Goal: Ask a question

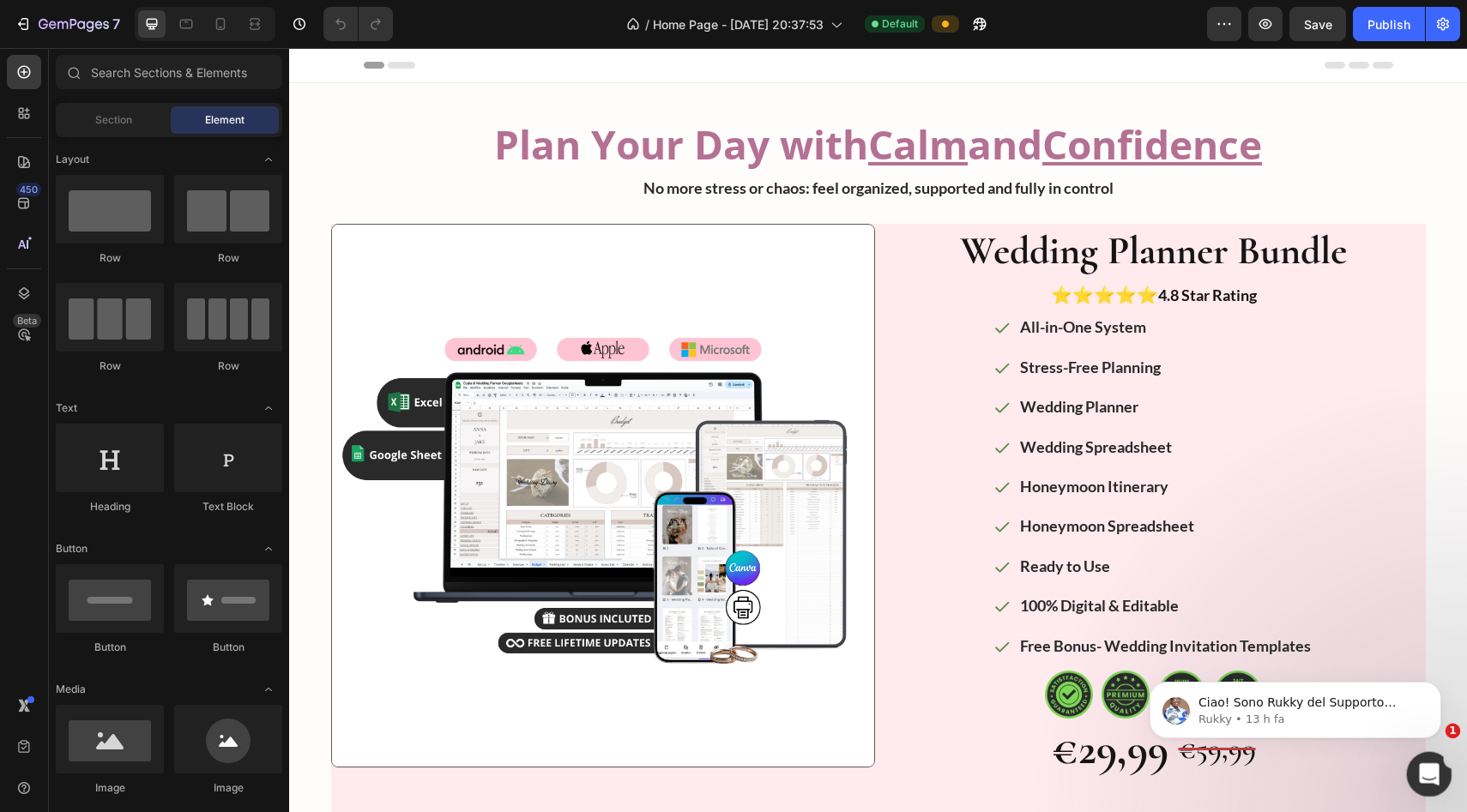
click at [651, 727] on icon "Apri il messenger Intercom" at bounding box center [1427, 772] width 29 height 29
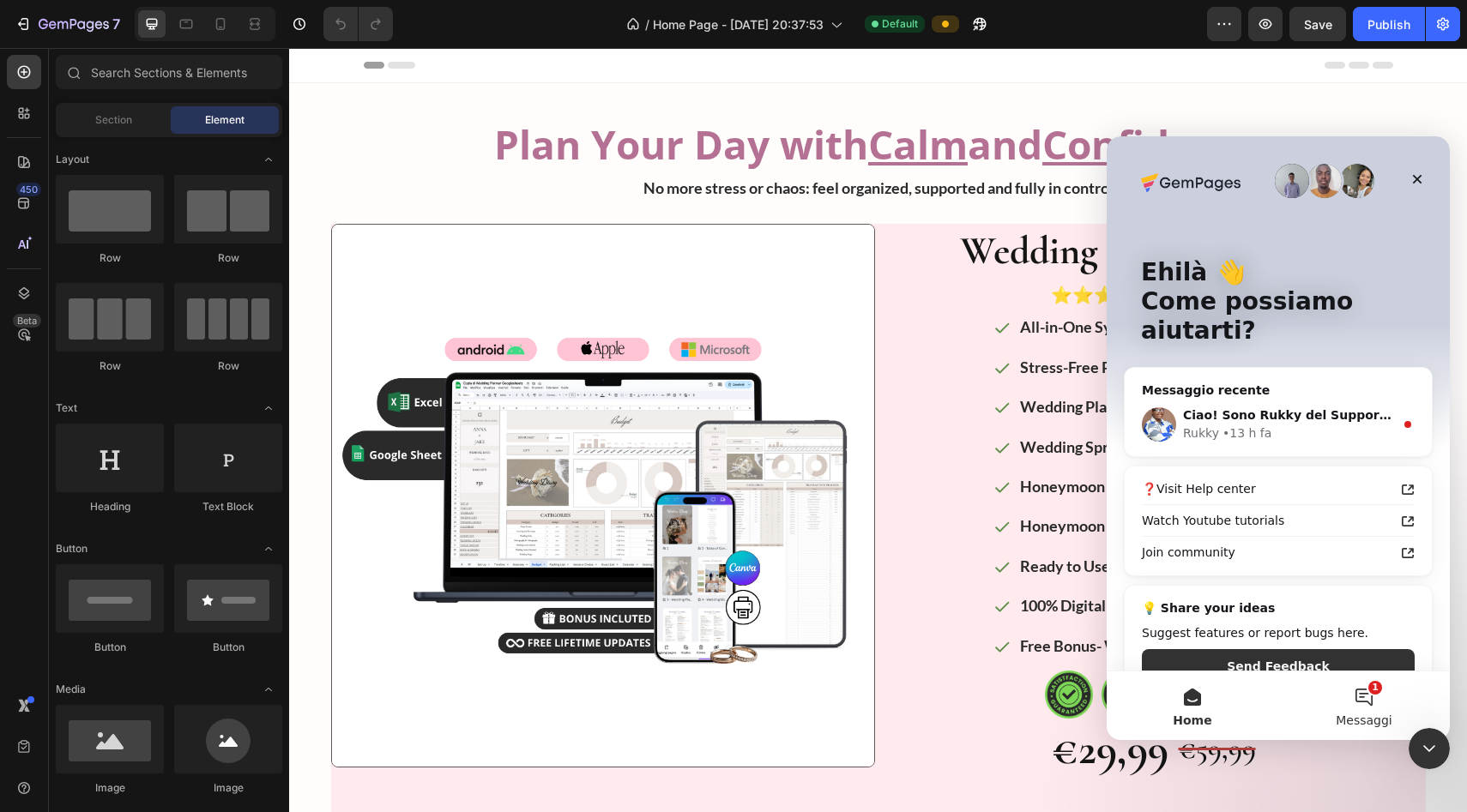
click at [651, 689] on button "1 Messaggi" at bounding box center [1363, 706] width 171 height 68
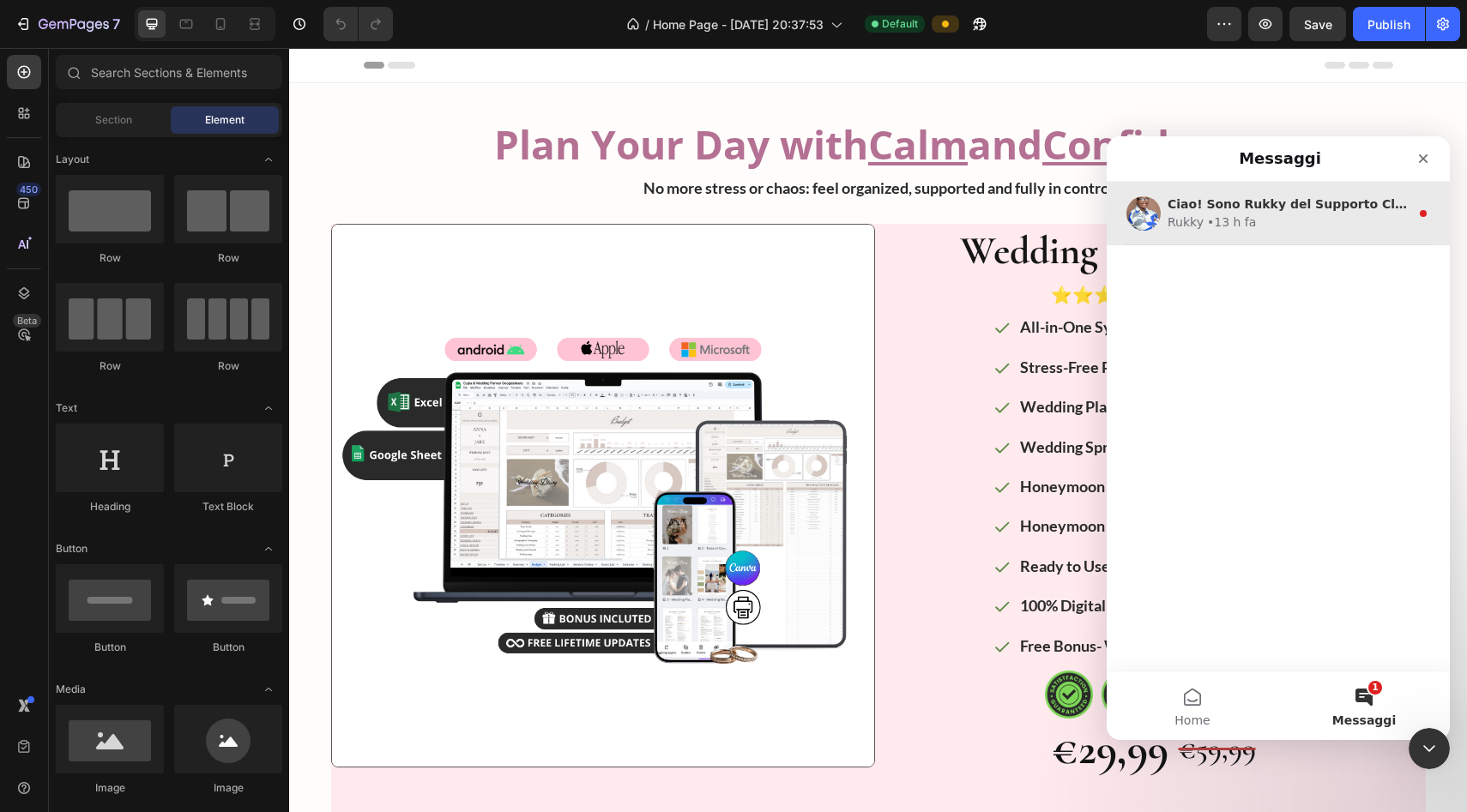
click at [651, 222] on div "Rukky • 13 h fa" at bounding box center [1288, 222] width 242 height 18
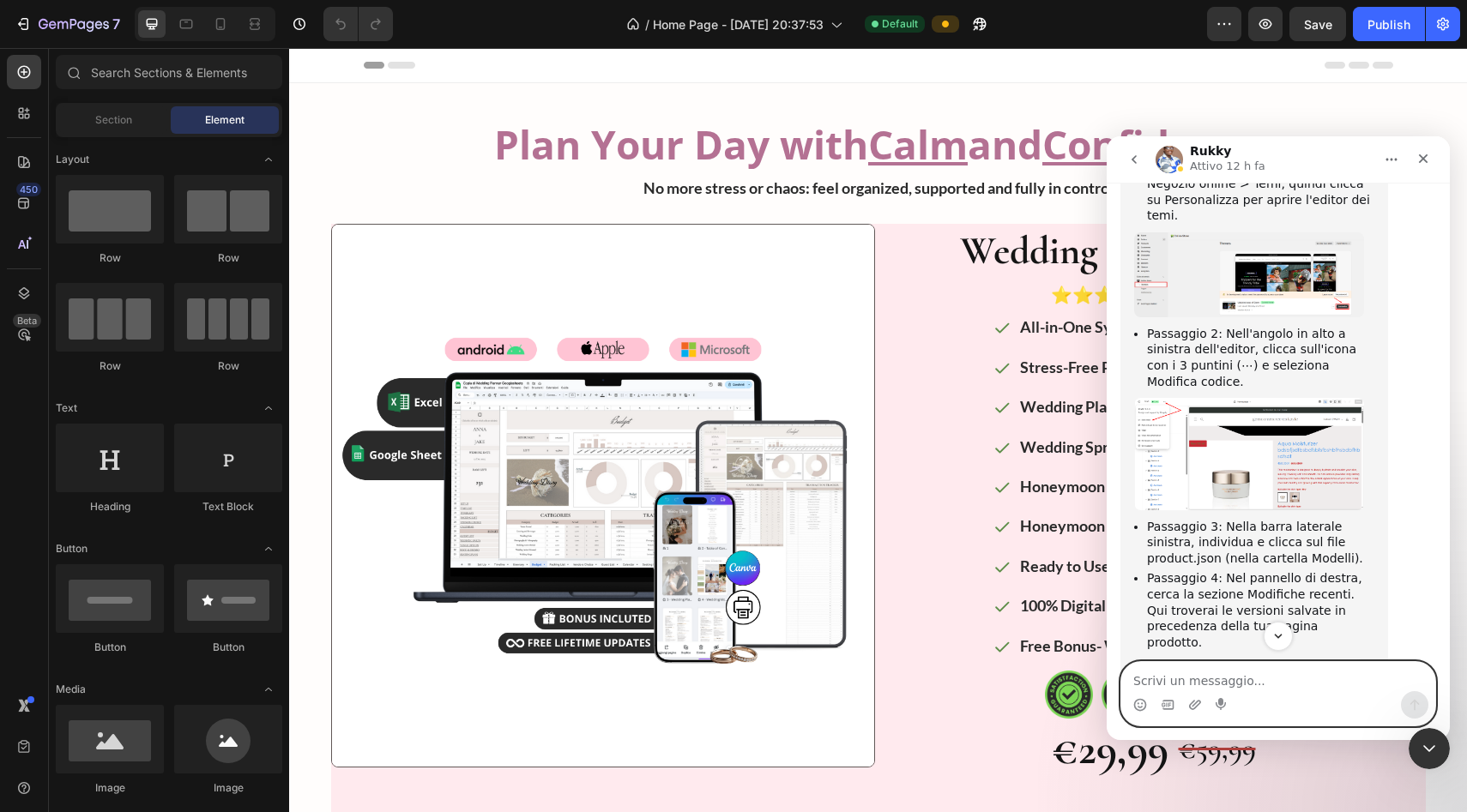
scroll to position [1201, 0]
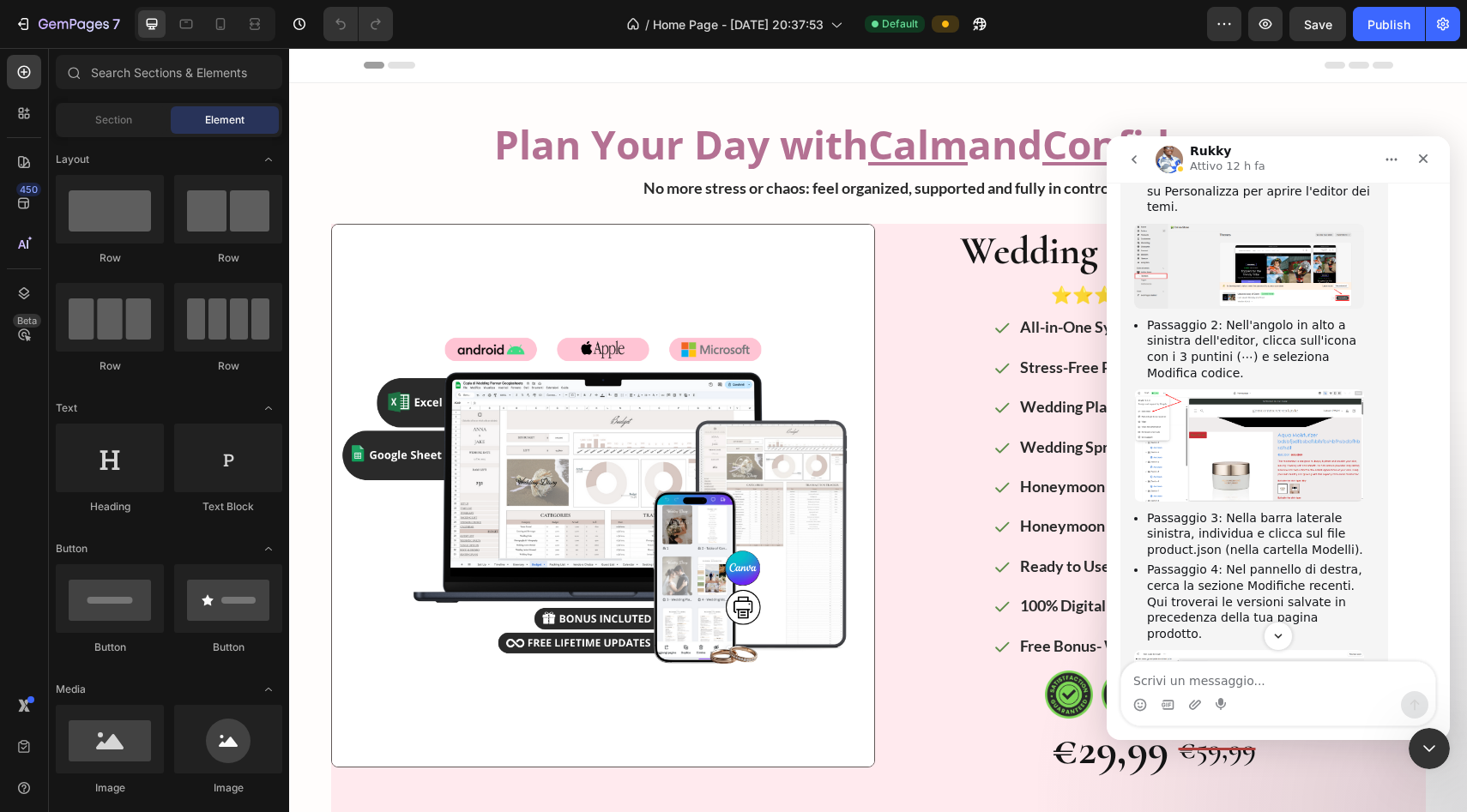
click at [651, 389] on img "Rukky dice…" at bounding box center [1249, 444] width 230 height 111
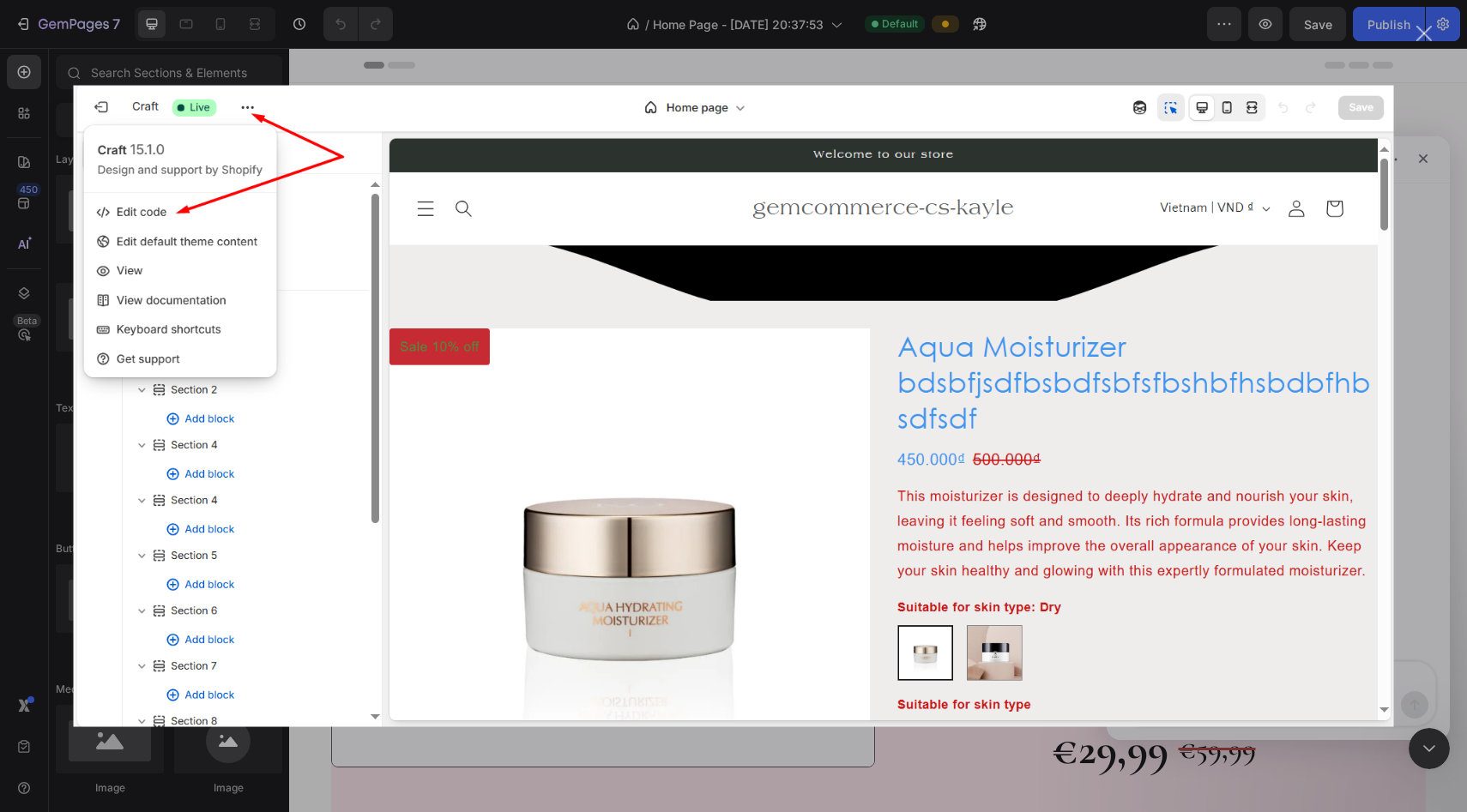
click at [651, 223] on div "Messenger Intercom" at bounding box center [734, 406] width 1467 height 812
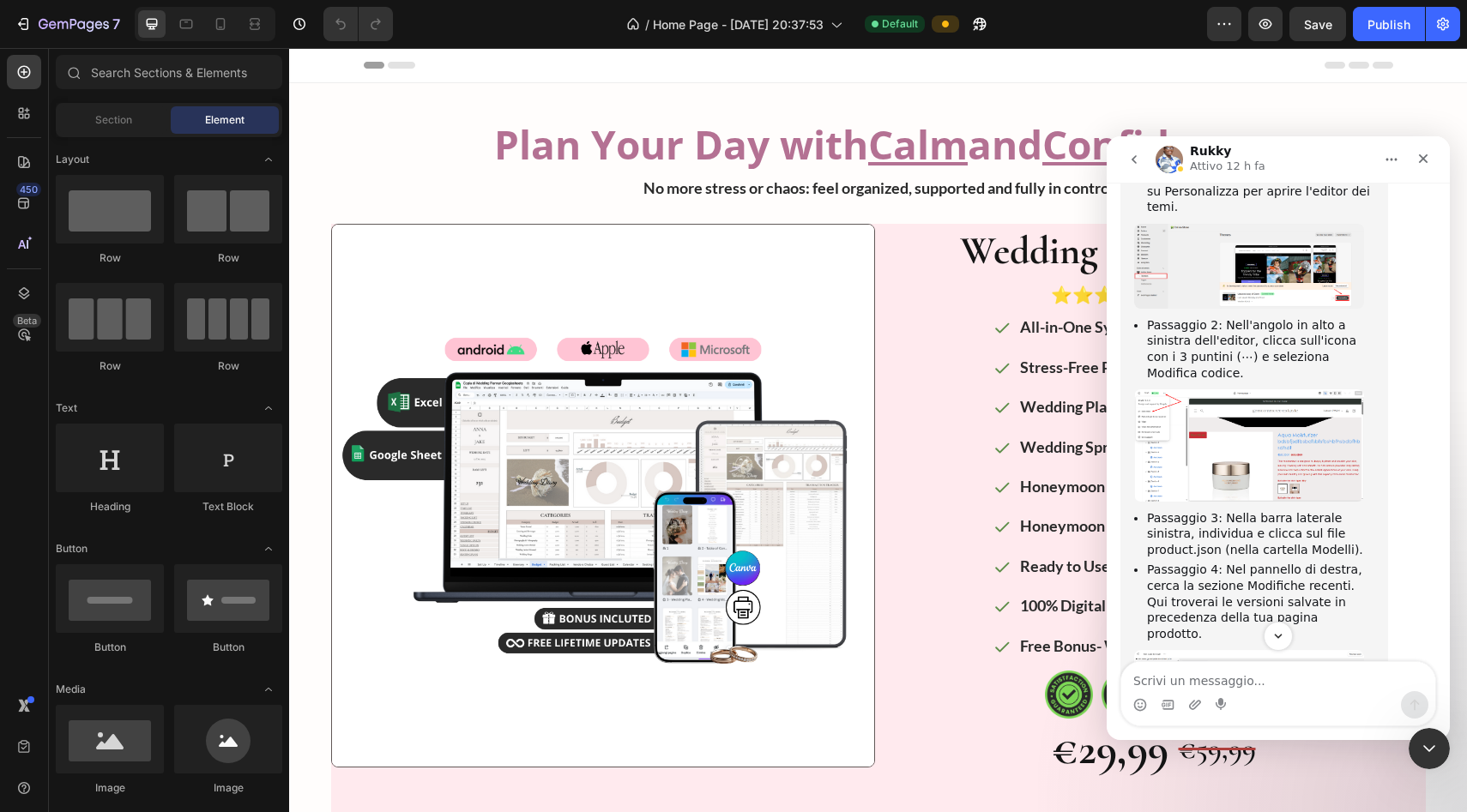
click at [651, 649] on img "Rukky dice…" at bounding box center [1249, 706] width 230 height 113
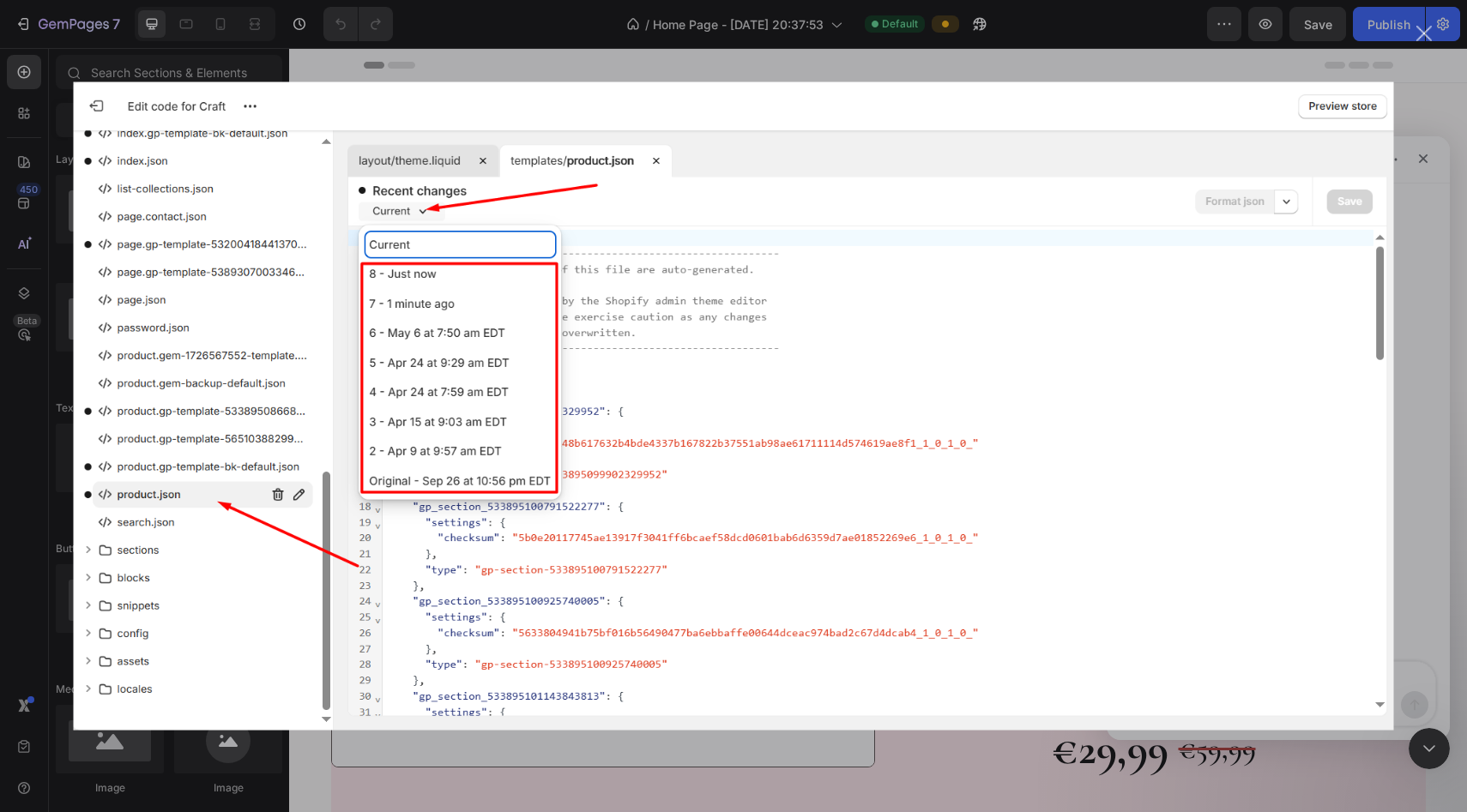
click at [651, 57] on div "Messenger Intercom" at bounding box center [734, 406] width 1467 height 812
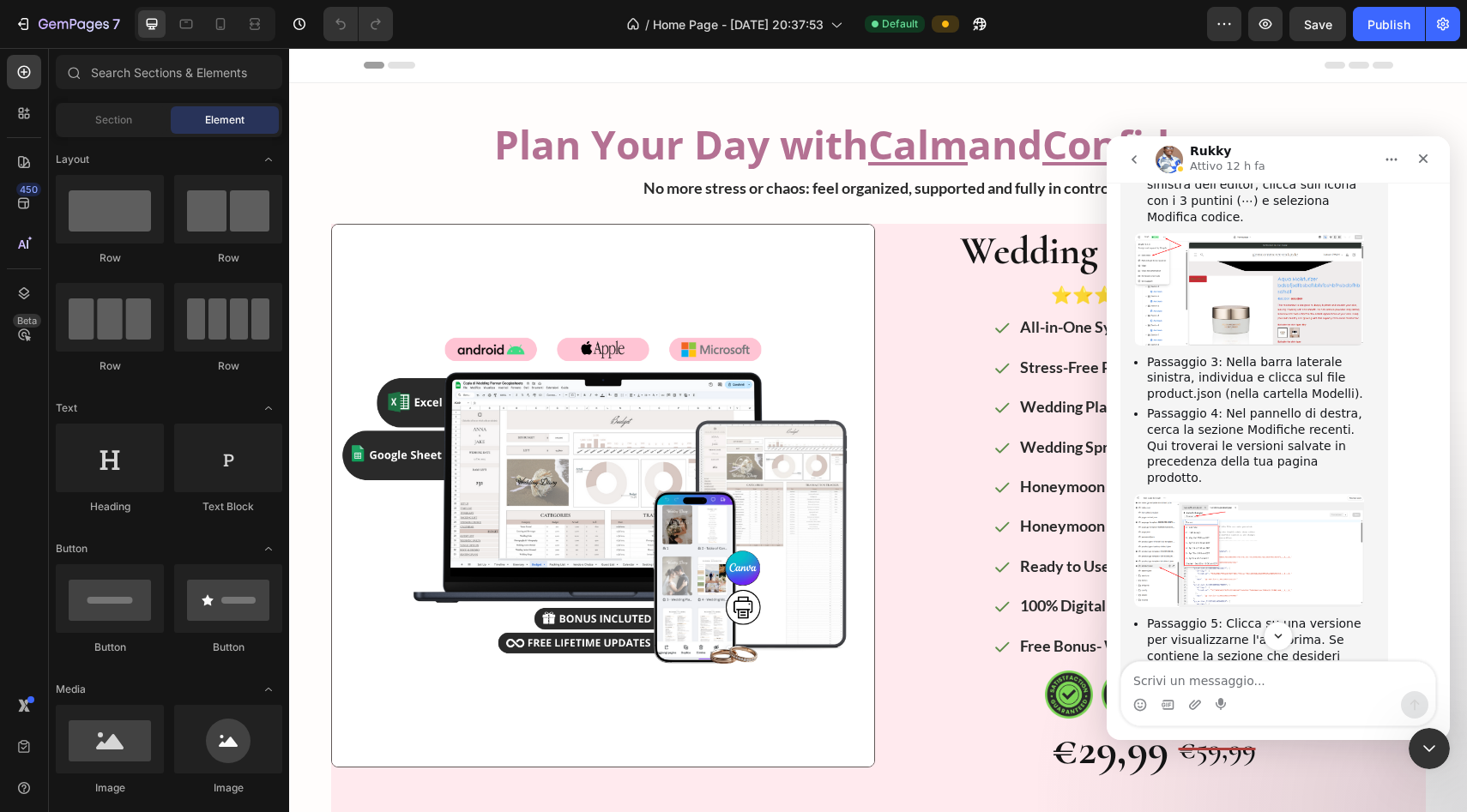
scroll to position [1360, 0]
click at [651, 492] on img "Rukky dice…" at bounding box center [1249, 548] width 230 height 113
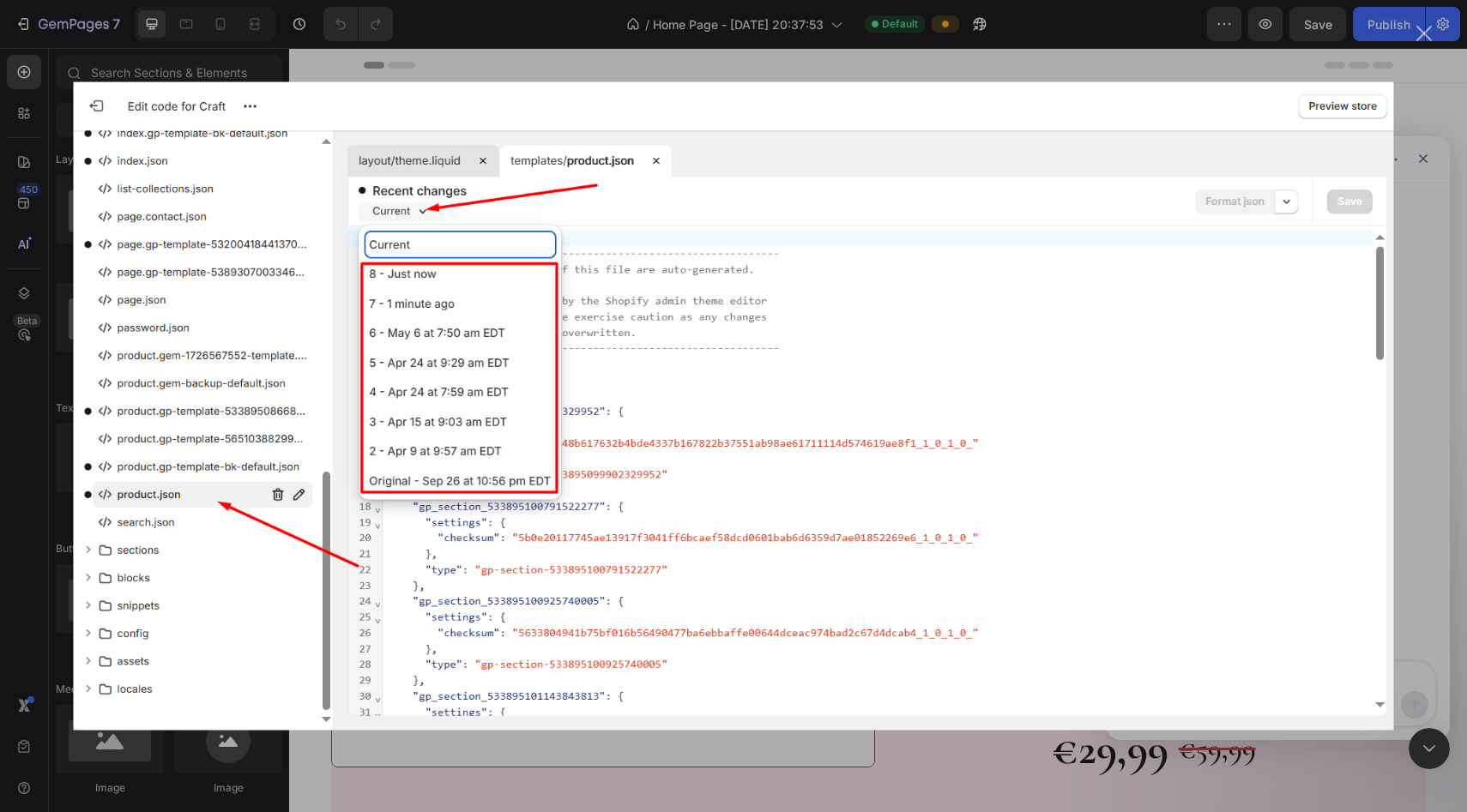
click at [651, 212] on div "Messenger Intercom" at bounding box center [734, 406] width 1467 height 812
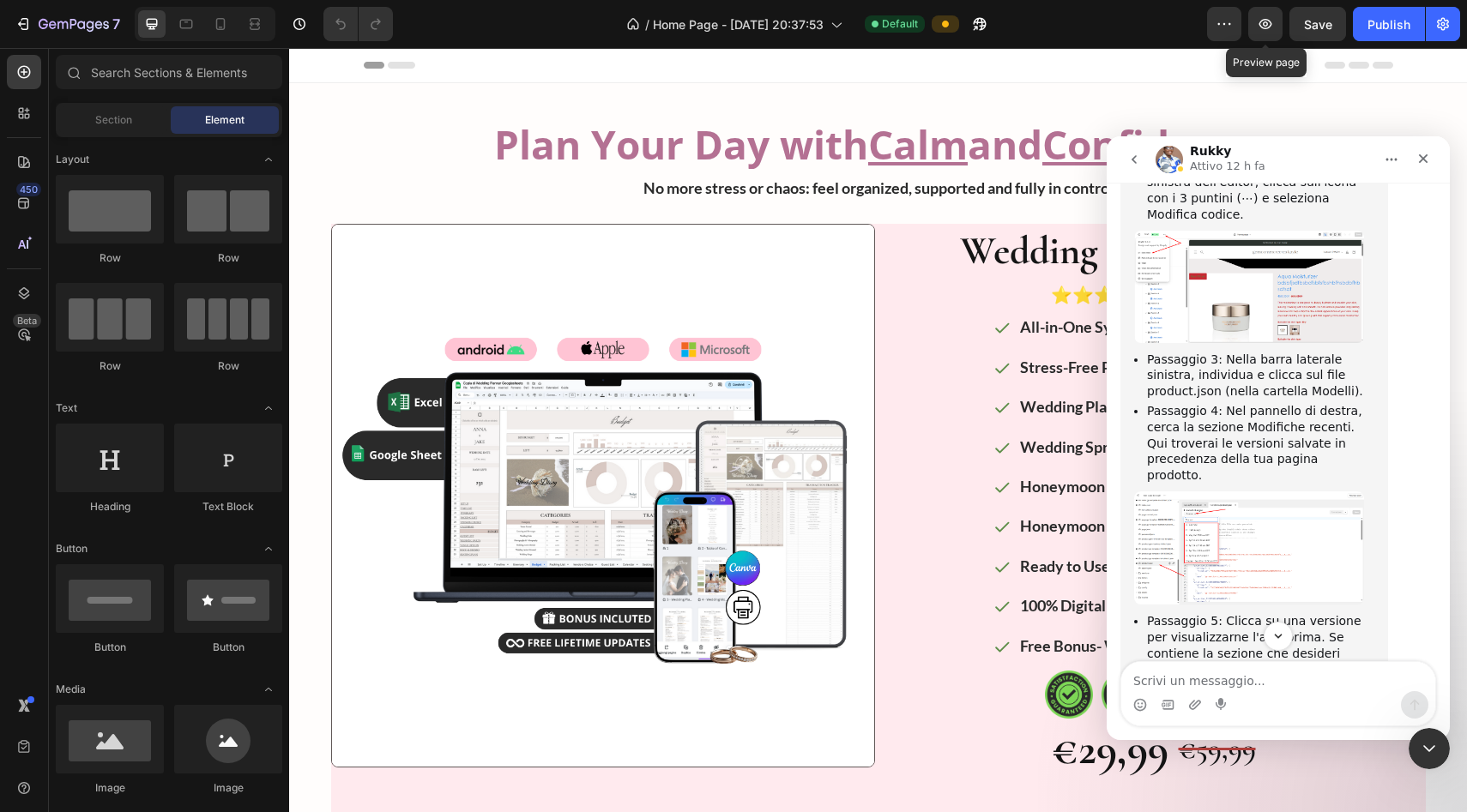
click at [651, 492] on img "Rukky dice…" at bounding box center [1249, 548] width 230 height 113
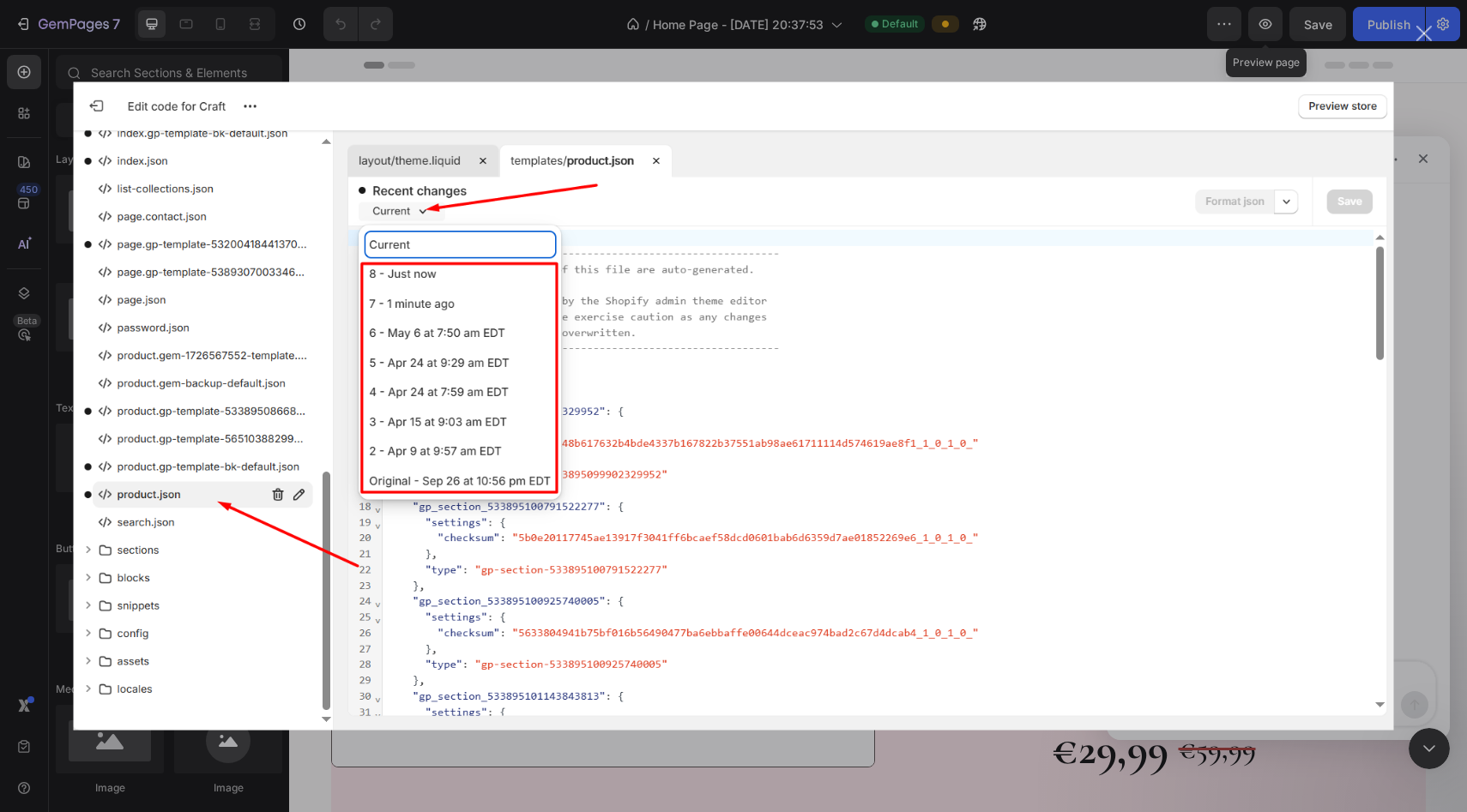
click at [651, 63] on div "Messenger Intercom" at bounding box center [734, 406] width 1467 height 812
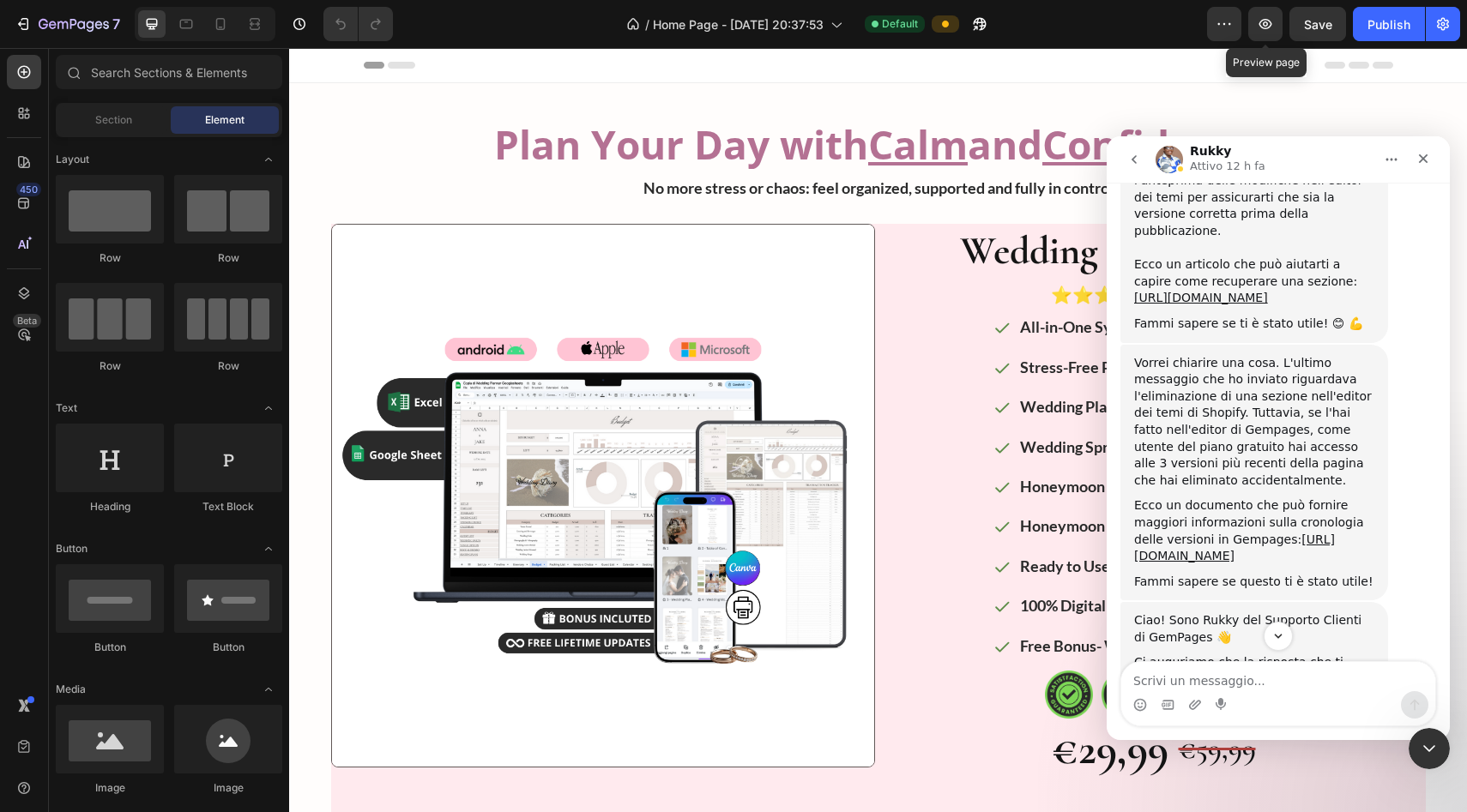
scroll to position [2038, 0]
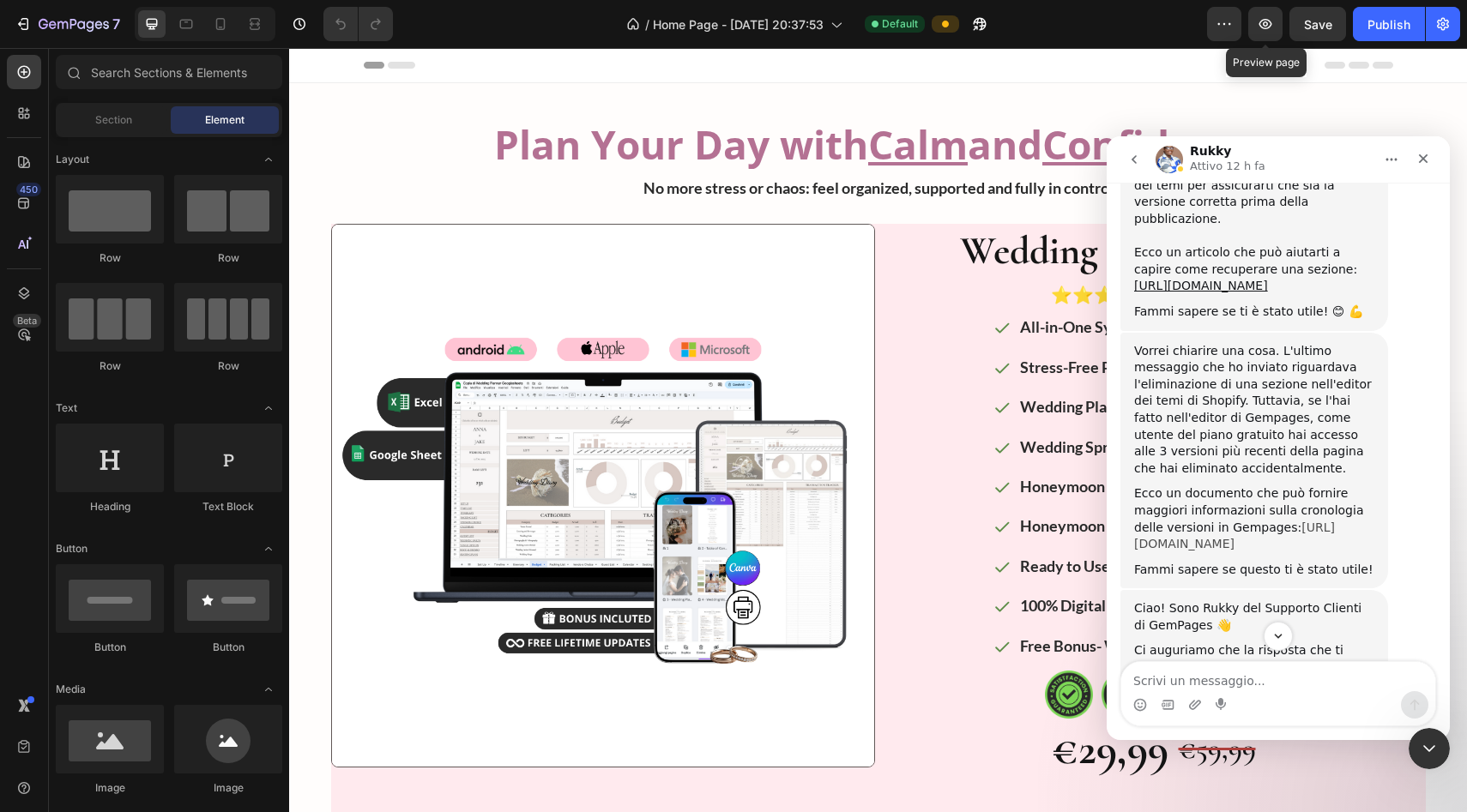
click at [651, 520] on link "[URL][DOMAIN_NAME]" at bounding box center [1234, 535] width 201 height 30
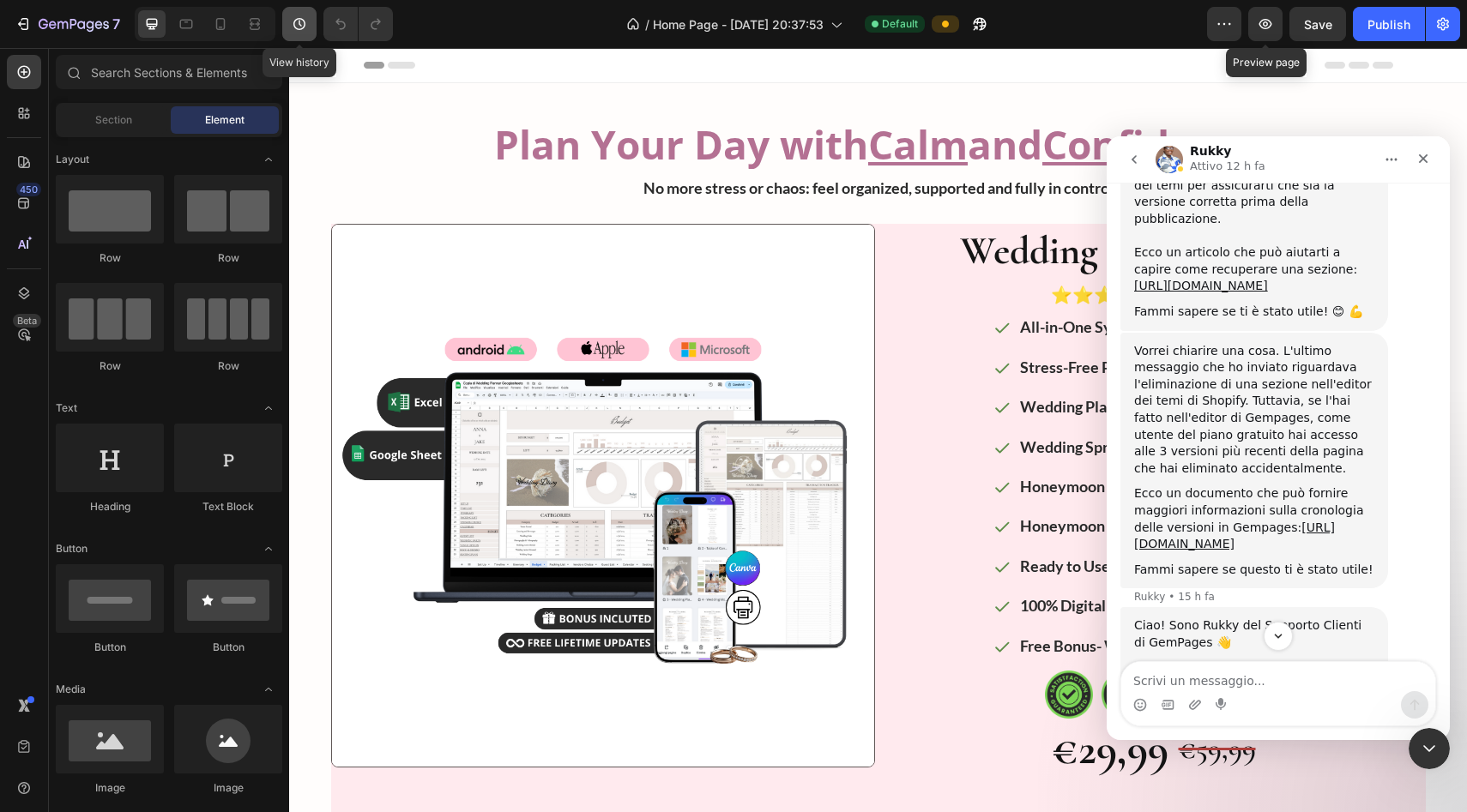
click at [291, 23] on icon "button" at bounding box center [300, 24] width 17 height 17
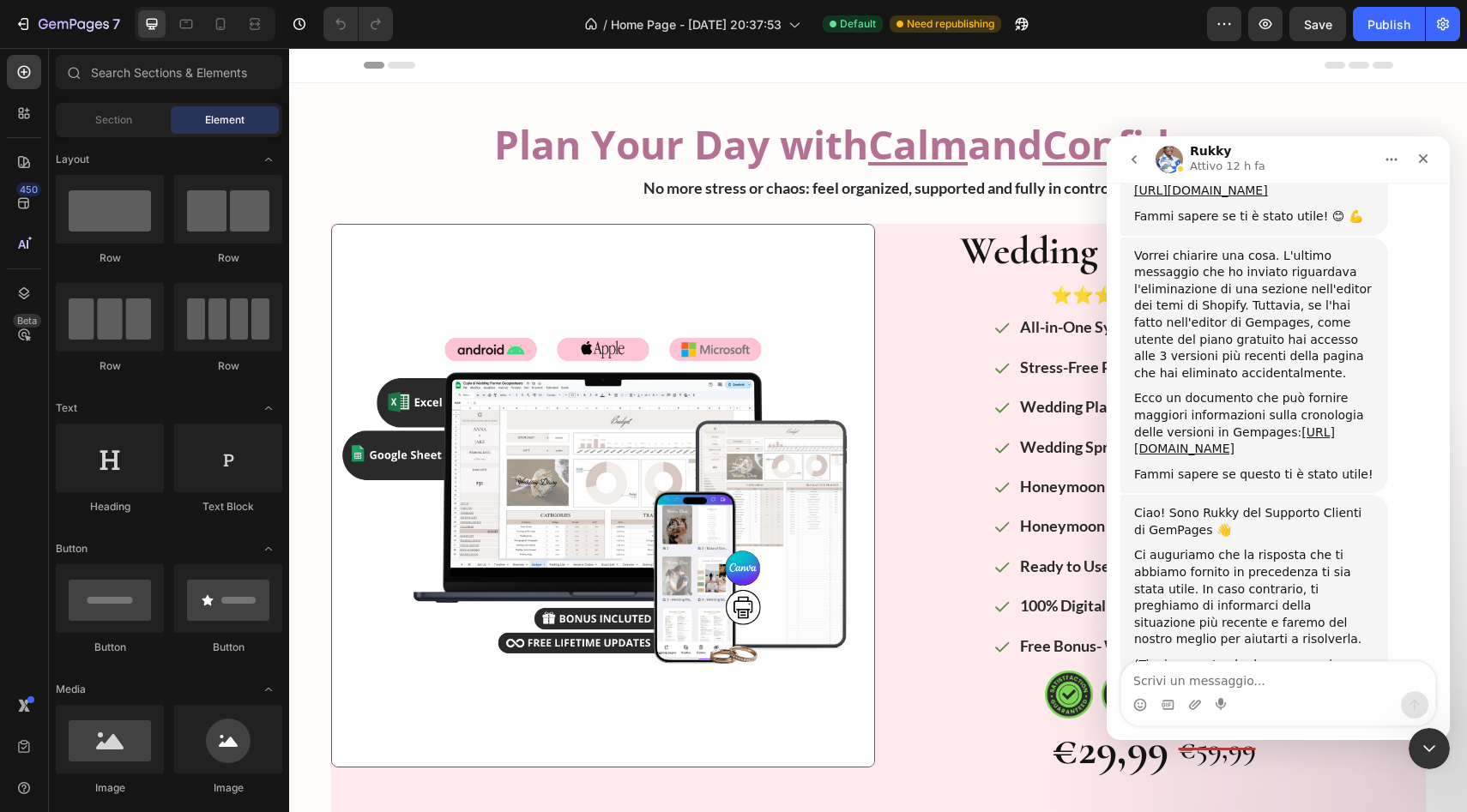
scroll to position [2163, 0]
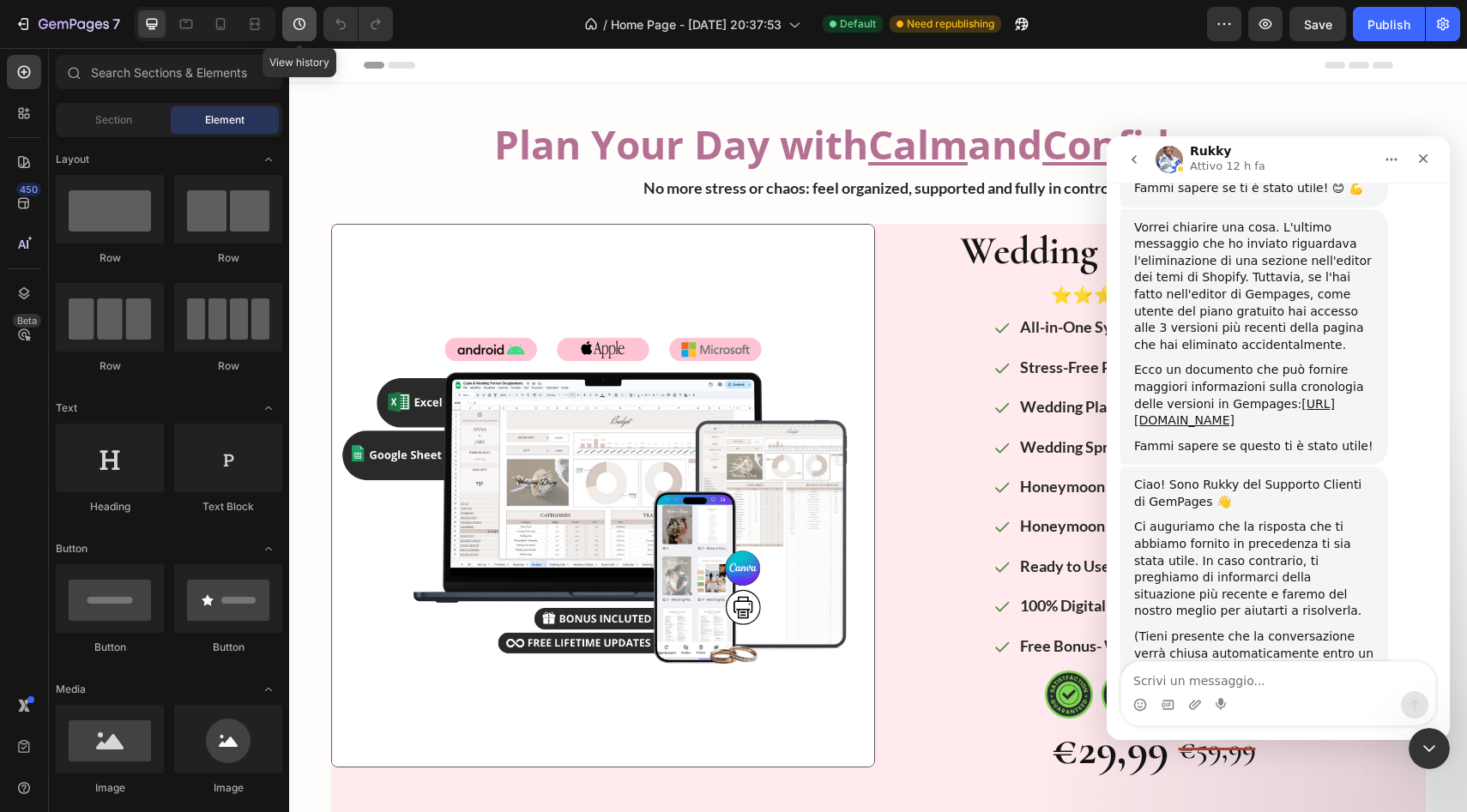
click at [300, 15] on icon "button" at bounding box center [300, 24] width 17 height 17
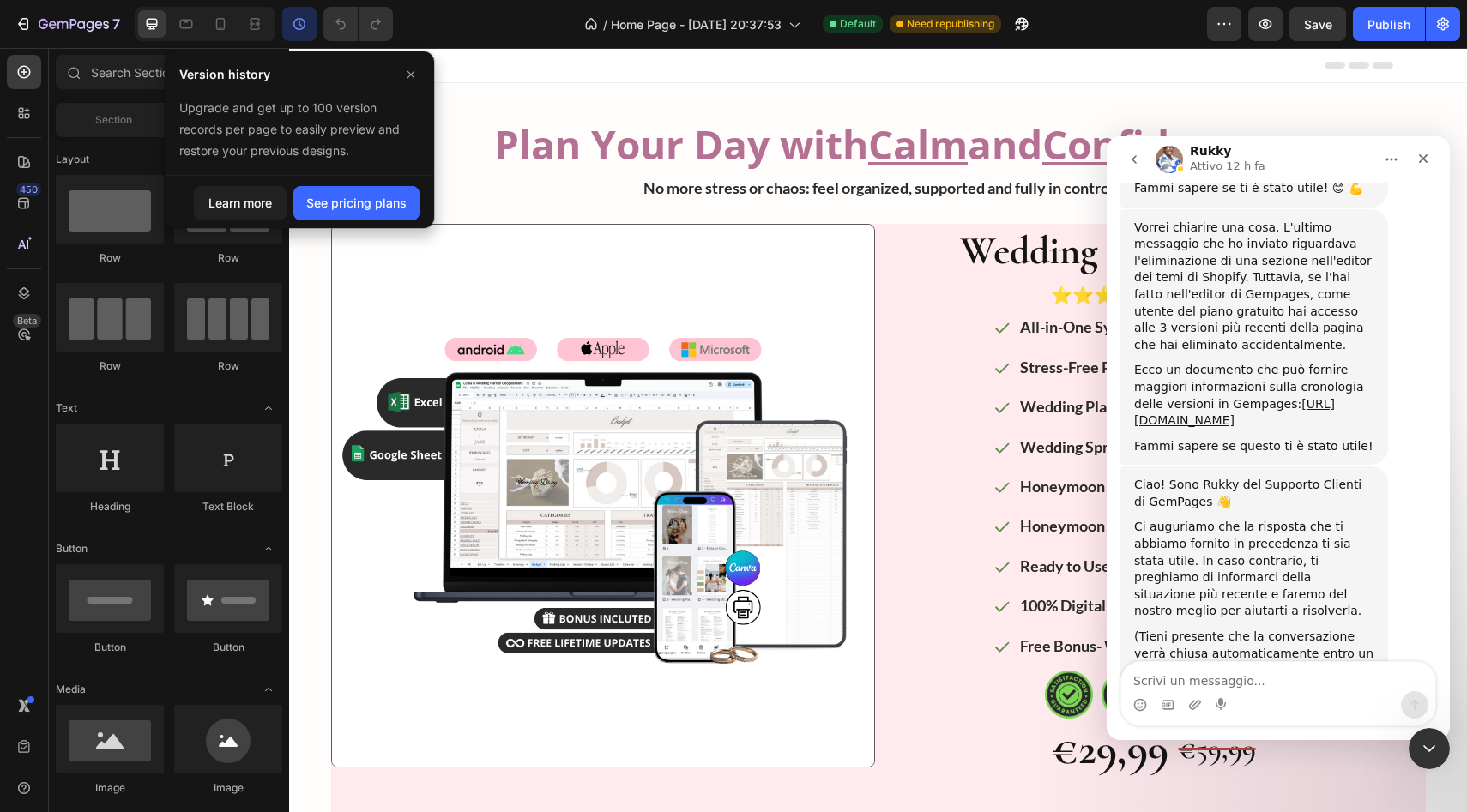
click at [248, 202] on div "Learn more" at bounding box center [240, 203] width 64 height 18
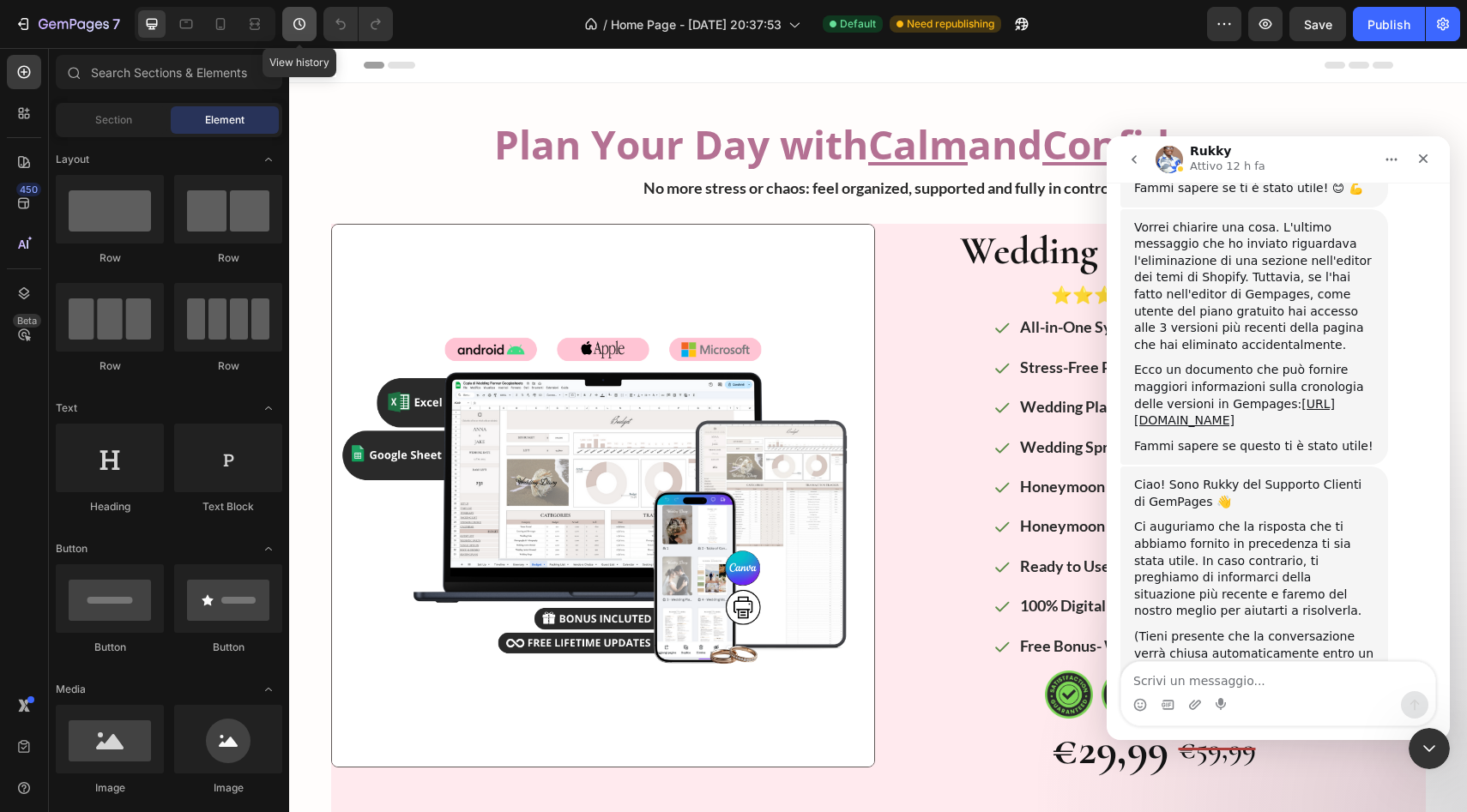
click at [295, 30] on icon "button" at bounding box center [300, 24] width 17 height 17
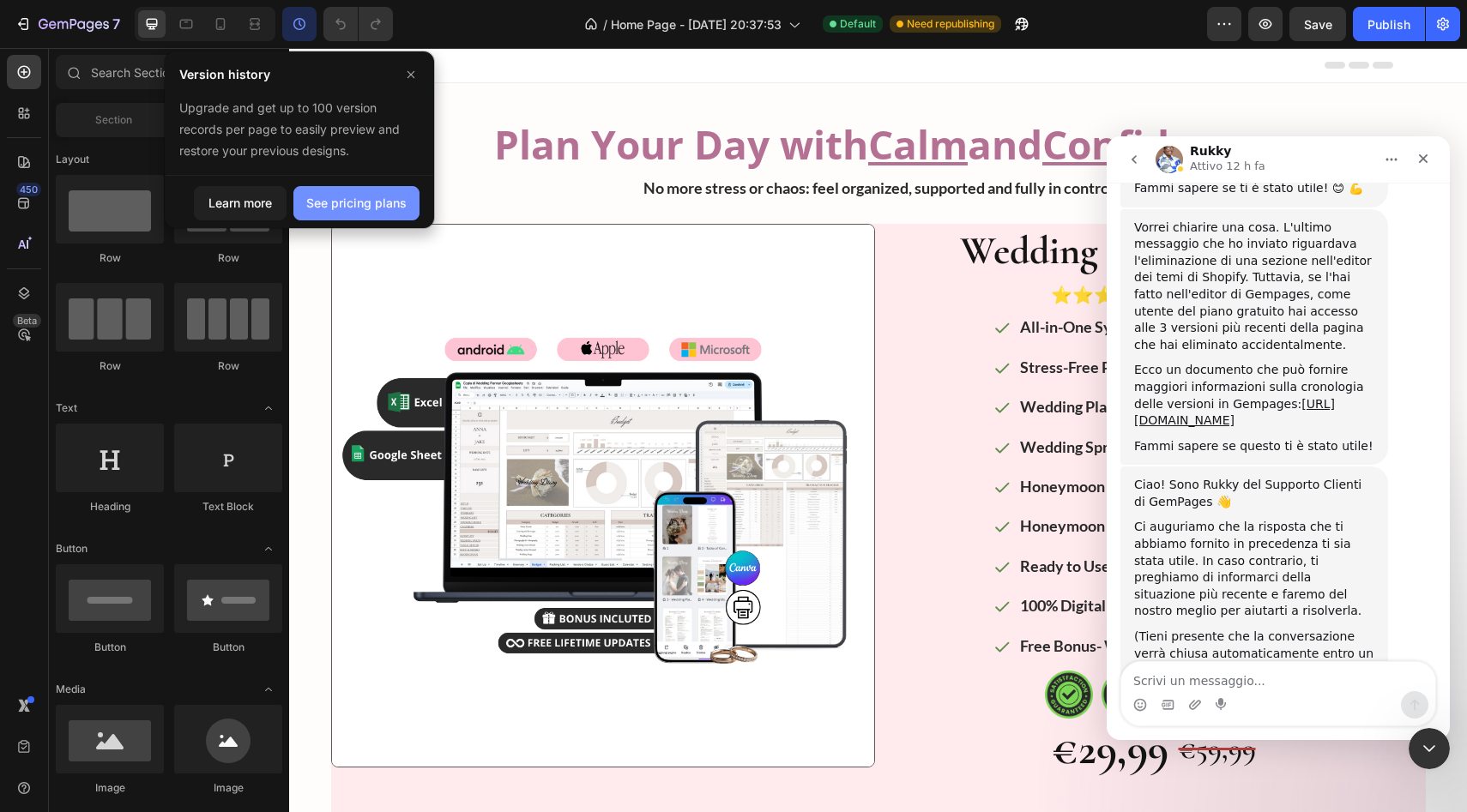
click at [369, 196] on div "See pricing plans" at bounding box center [356, 203] width 100 height 18
